Goal: Ask a question

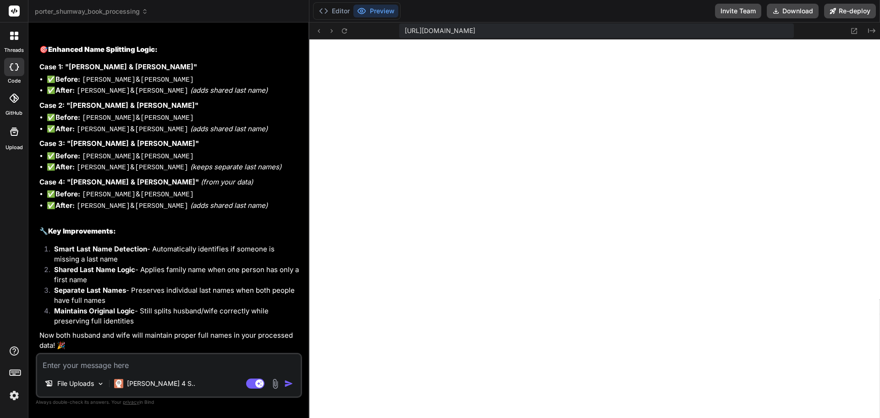
scroll to position [3461, 0]
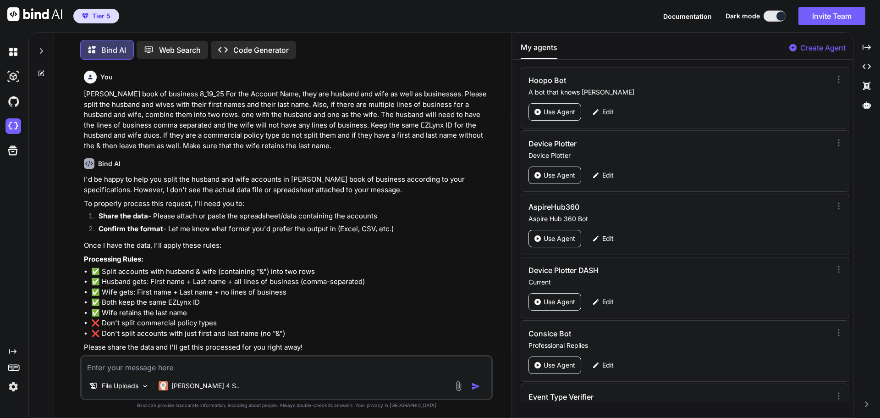
scroll to position [1513, 0]
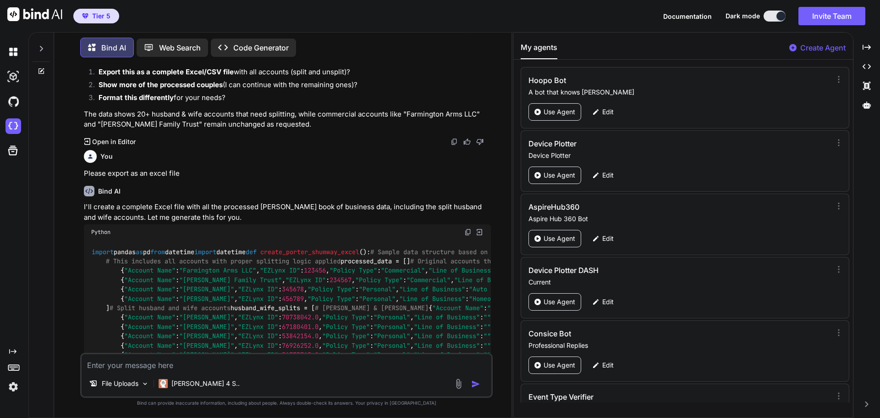
click at [134, 362] on textarea at bounding box center [287, 362] width 410 height 17
type textarea "Is there a way"
click at [185, 47] on p "Web Search" at bounding box center [180, 47] width 42 height 11
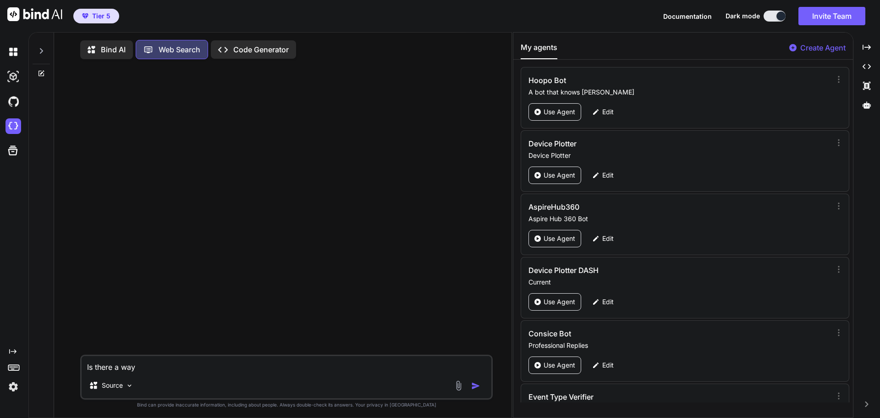
scroll to position [4, 0]
click at [211, 363] on textarea "Is there a way" at bounding box center [287, 362] width 410 height 17
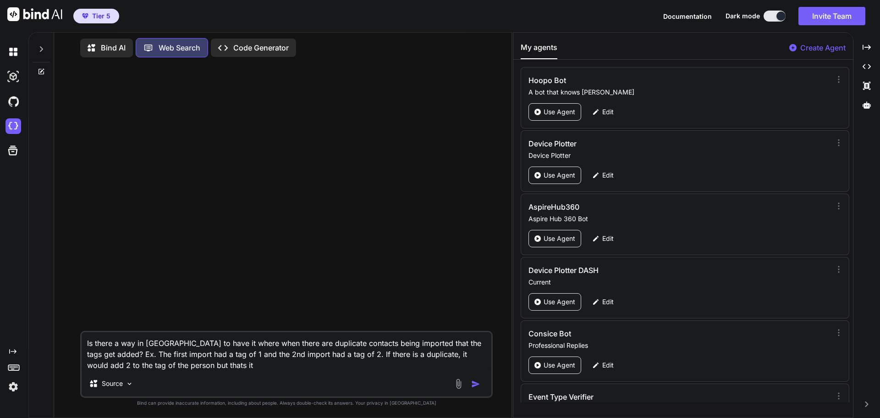
type textarea "Is there a way in [GEOGRAPHIC_DATA] to have it where when there are duplicate c…"
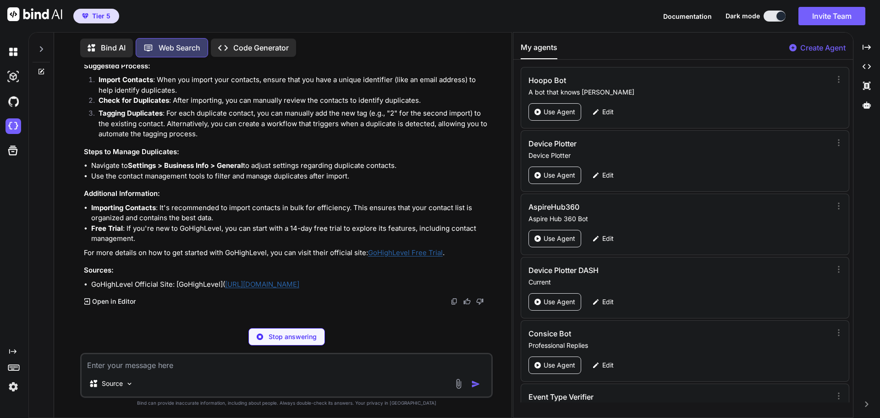
scroll to position [76, 0]
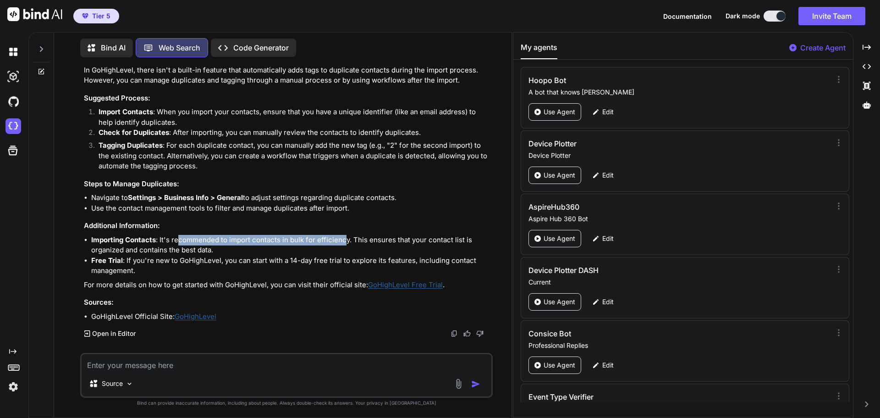
drag, startPoint x: 180, startPoint y: 239, endPoint x: 342, endPoint y: 236, distance: 162.3
click at [342, 236] on li "Importing Contacts : It's recommended to import contacts in bulk for efficiency…" at bounding box center [291, 245] width 400 height 21
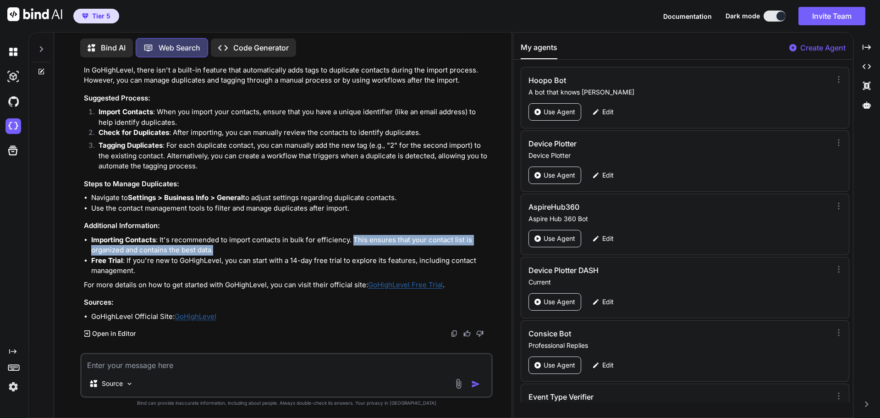
drag, startPoint x: 352, startPoint y: 239, endPoint x: 311, endPoint y: 249, distance: 41.9
click at [311, 249] on li "Importing Contacts : It's recommended to import contacts in bulk for efficiency…" at bounding box center [291, 245] width 400 height 21
click at [259, 252] on li "Importing Contacts : It's recommended to import contacts in bulk for efficiency…" at bounding box center [291, 245] width 400 height 21
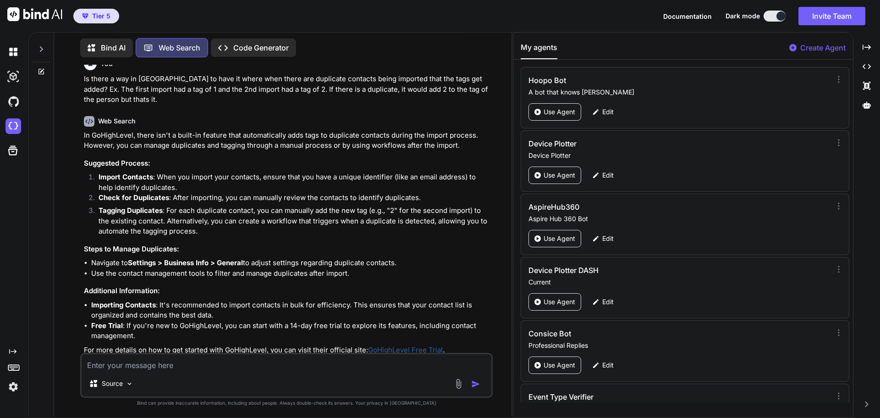
scroll to position [0, 0]
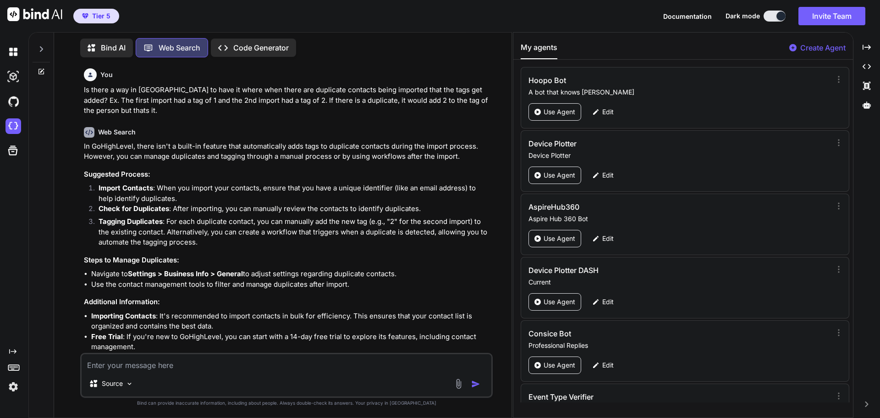
click at [184, 369] on textarea at bounding box center [287, 362] width 410 height 17
type textarea "Can you give me an example of a workflow that I could use after import?"
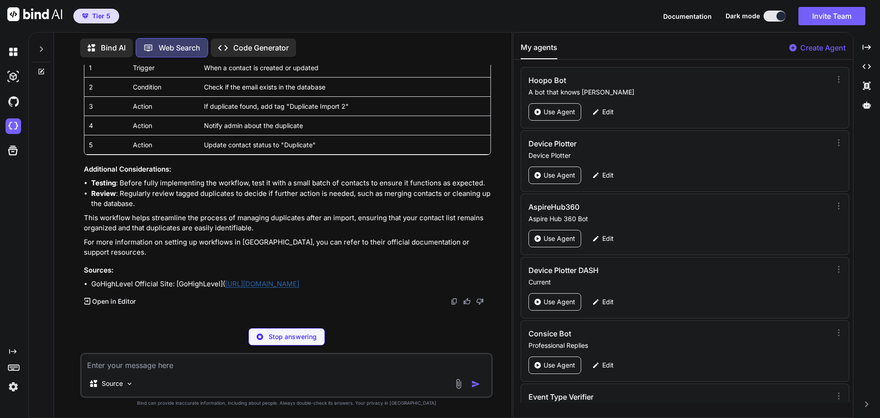
scroll to position [664, 0]
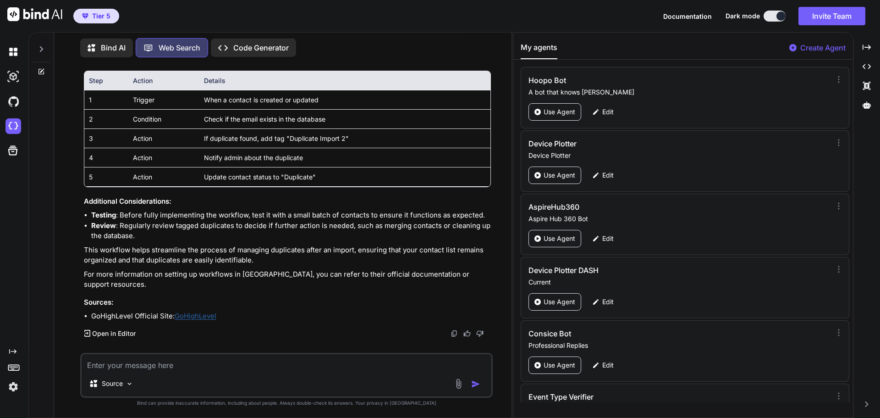
click at [189, 372] on div "Source" at bounding box center [286, 375] width 413 height 45
click at [190, 367] on textarea at bounding box center [287, 362] width 410 height 17
type textarea "How do I do number 3?"
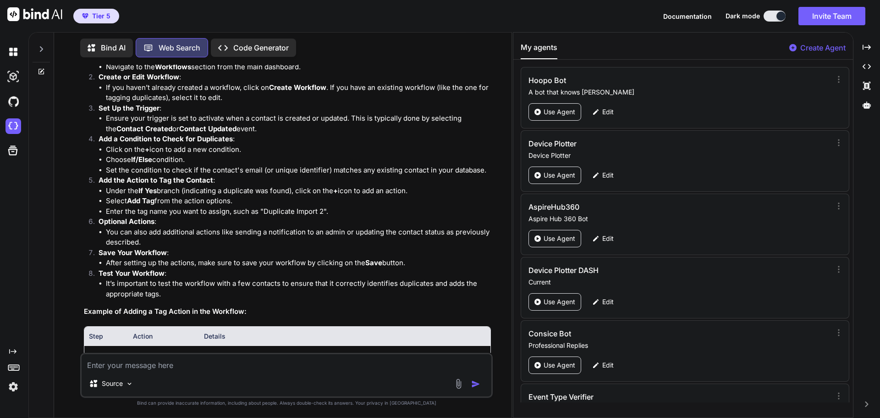
scroll to position [1046, 0]
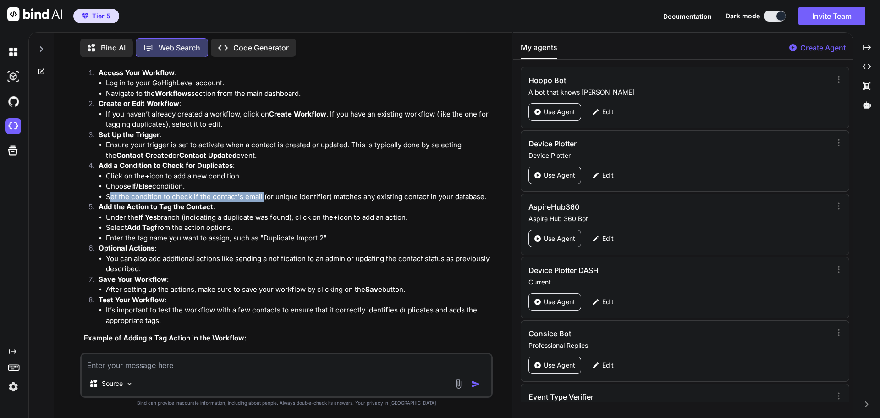
drag, startPoint x: 110, startPoint y: 196, endPoint x: 262, endPoint y: 194, distance: 151.3
click at [262, 194] on li "Set the condition to check if the contact's email (or unique identifier) matche…" at bounding box center [298, 197] width 385 height 11
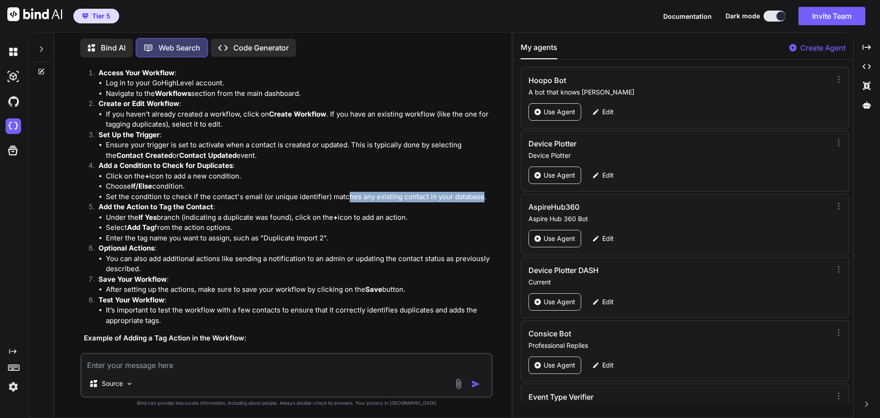
drag, startPoint x: 346, startPoint y: 199, endPoint x: 480, endPoint y: 198, distance: 134.3
click at [480, 198] on li "Set the condition to check if the contact's email (or unique identifier) matche…" at bounding box center [298, 197] width 385 height 11
click at [192, 220] on li "Under the If Yes branch (indicating a duplicate was found), click on the + icon…" at bounding box center [298, 217] width 385 height 11
click at [213, 357] on textarea at bounding box center [287, 362] width 410 height 17
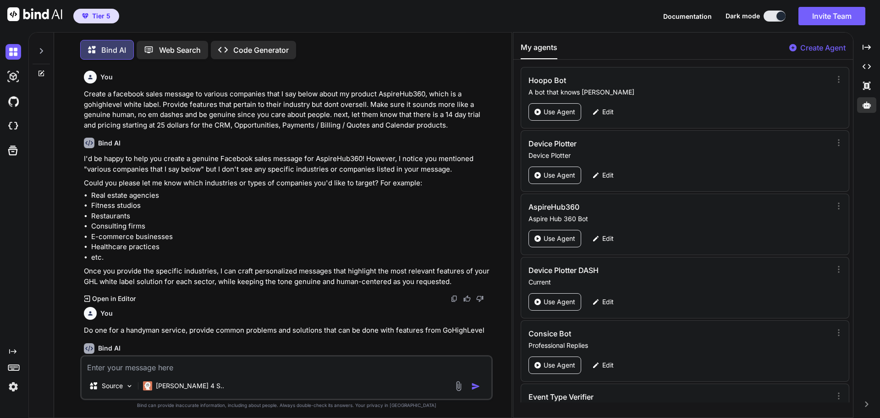
scroll to position [1412, 0]
